Goal: Information Seeking & Learning: Learn about a topic

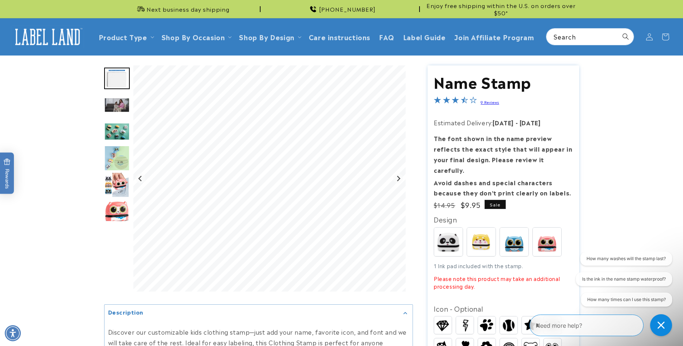
click at [117, 103] on img "Go to slide 3" at bounding box center [117, 105] width 26 height 15
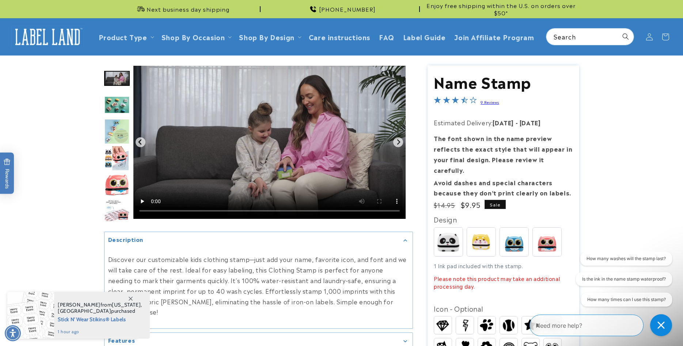
click at [118, 131] on img "Go to slide 5" at bounding box center [117, 132] width 26 height 26
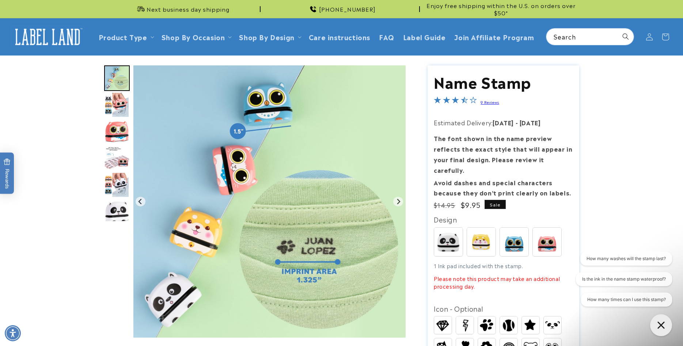
click at [117, 162] on img "Go to slide 8" at bounding box center [117, 158] width 26 height 23
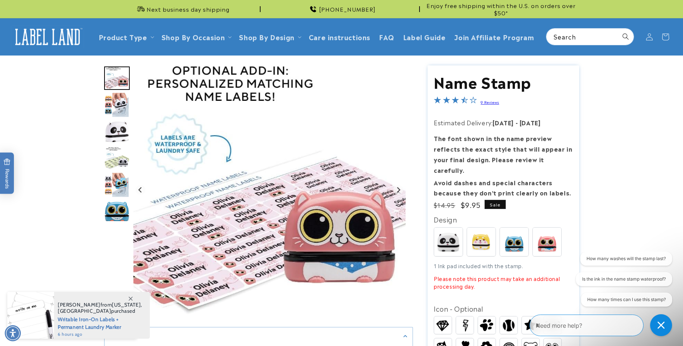
click at [114, 182] on img "Go to slide 12" at bounding box center [116, 185] width 25 height 26
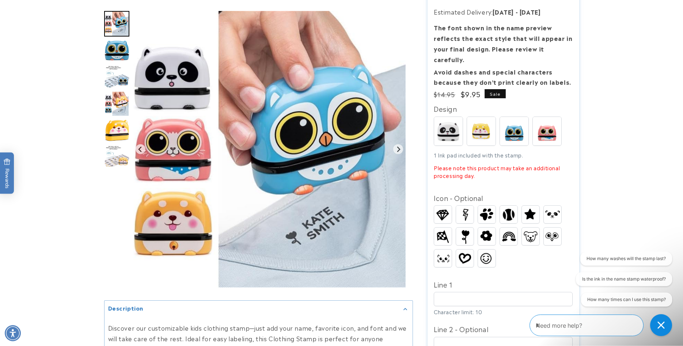
scroll to position [128, 0]
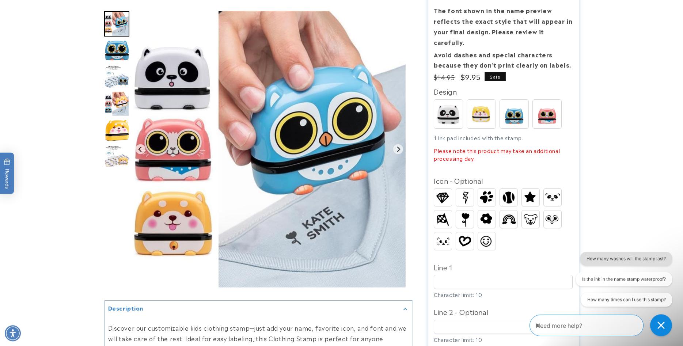
click at [619, 256] on button "How many washes will the stamp last?" at bounding box center [627, 259] width 92 height 14
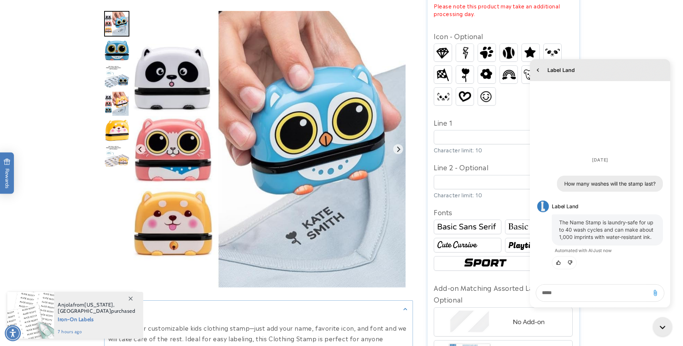
scroll to position [276, 0]
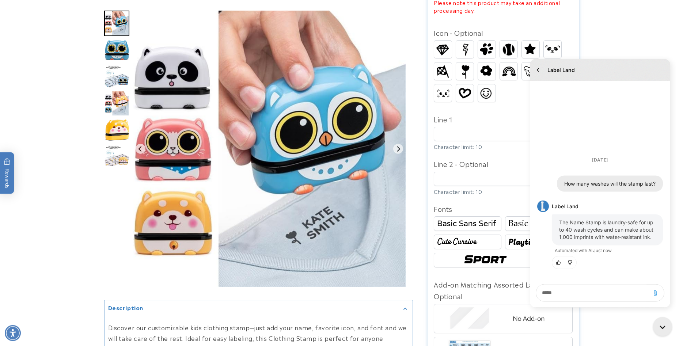
click at [132, 300] on media-gallery "Gallery Viewer" at bounding box center [258, 235] width 309 height 449
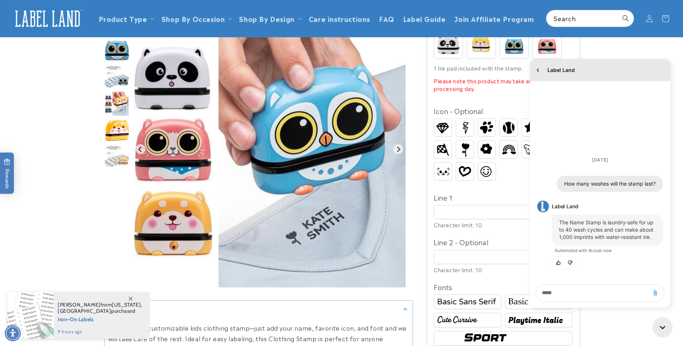
scroll to position [195, 0]
